Goal: Task Accomplishment & Management: Use online tool/utility

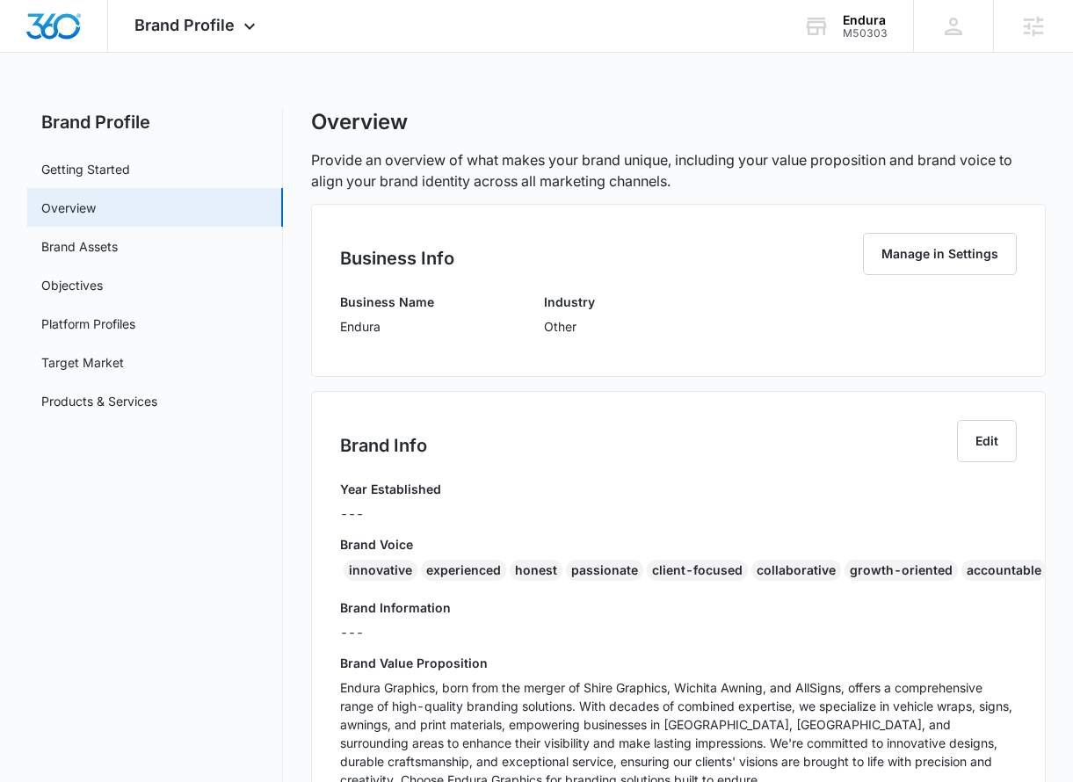
click at [175, 32] on span "Brand Profile" at bounding box center [184, 25] width 100 height 18
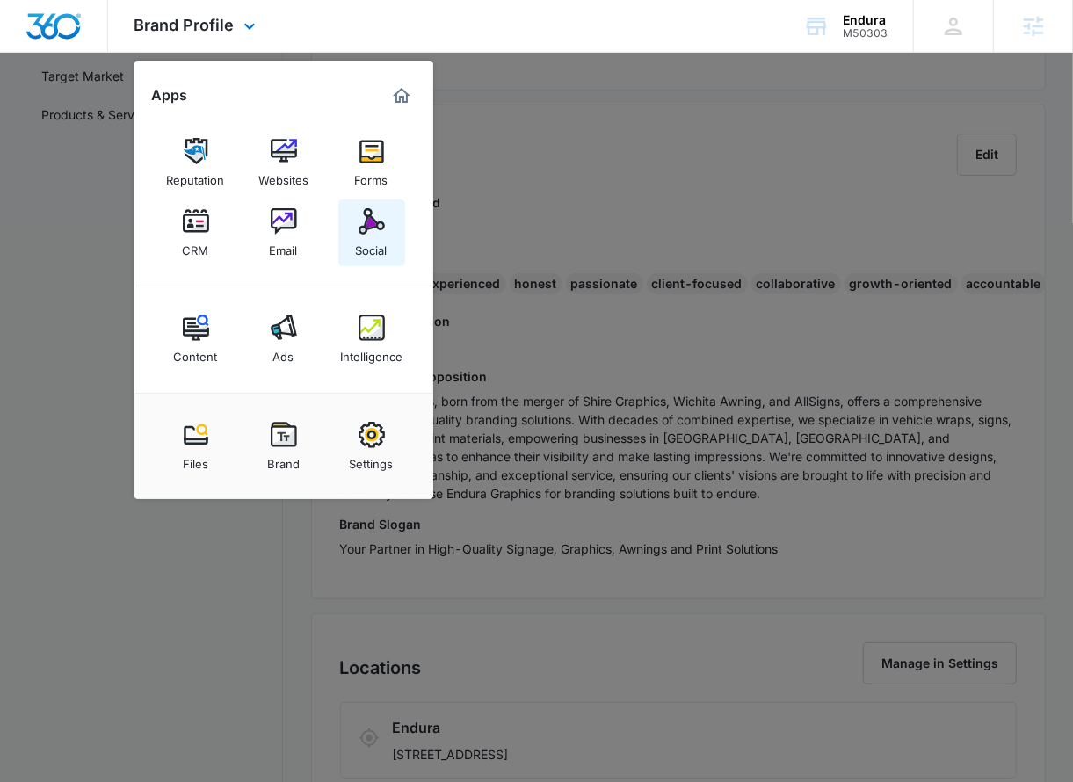
click at [365, 229] on img at bounding box center [371, 221] width 26 height 26
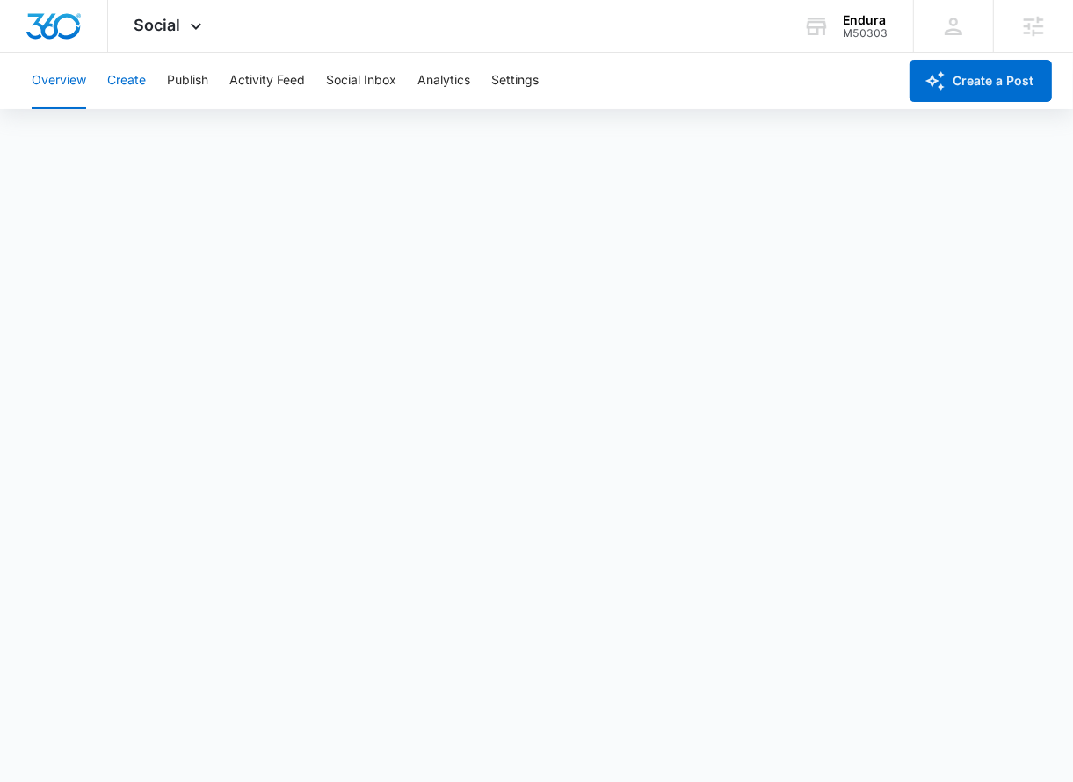
click at [129, 98] on button "Create" at bounding box center [126, 81] width 39 height 56
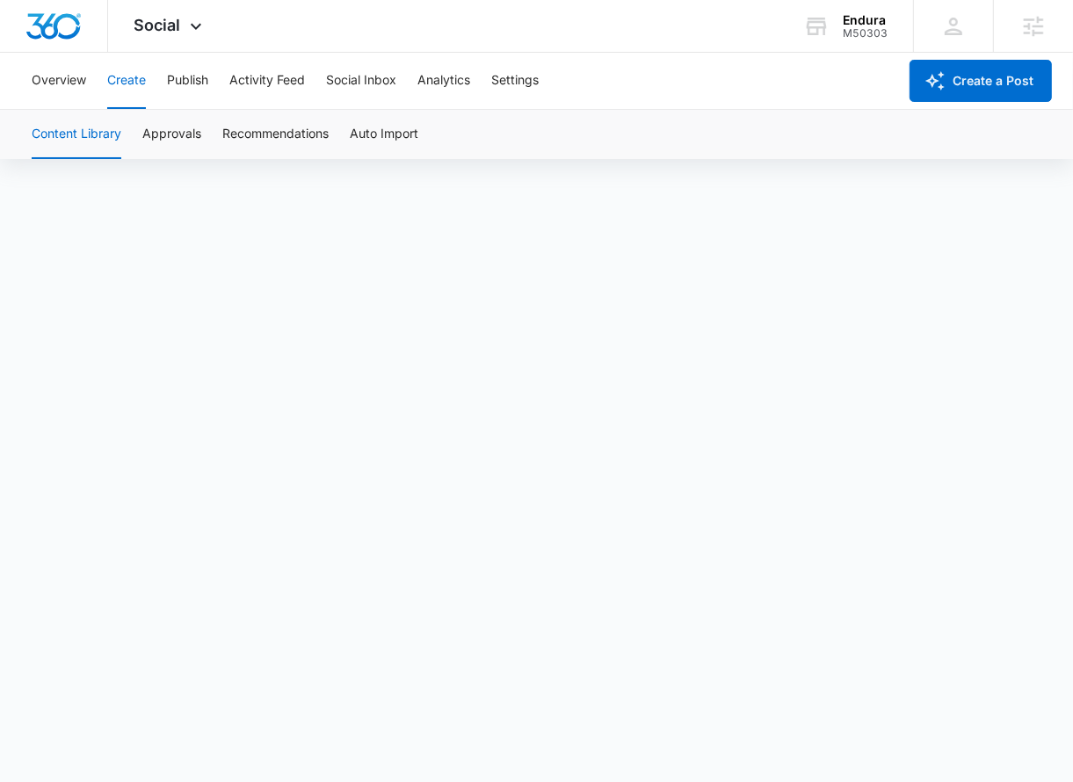
scroll to position [11, 0]
click at [168, 141] on button "Approvals" at bounding box center [171, 134] width 59 height 49
